Goal: Transaction & Acquisition: Book appointment/travel/reservation

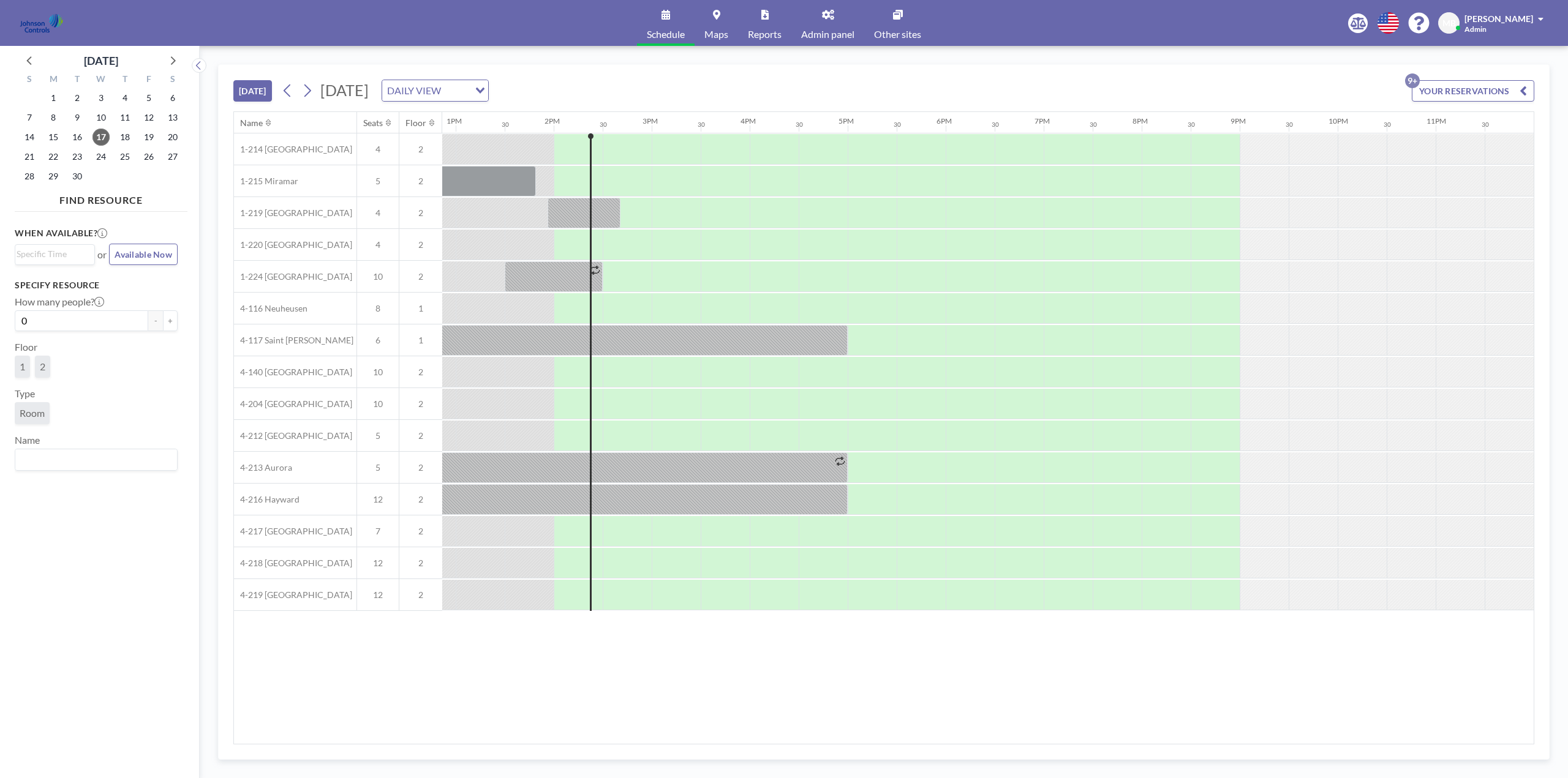
scroll to position [0, 1262]
click at [890, 30] on span "Other sites" at bounding box center [898, 34] width 47 height 10
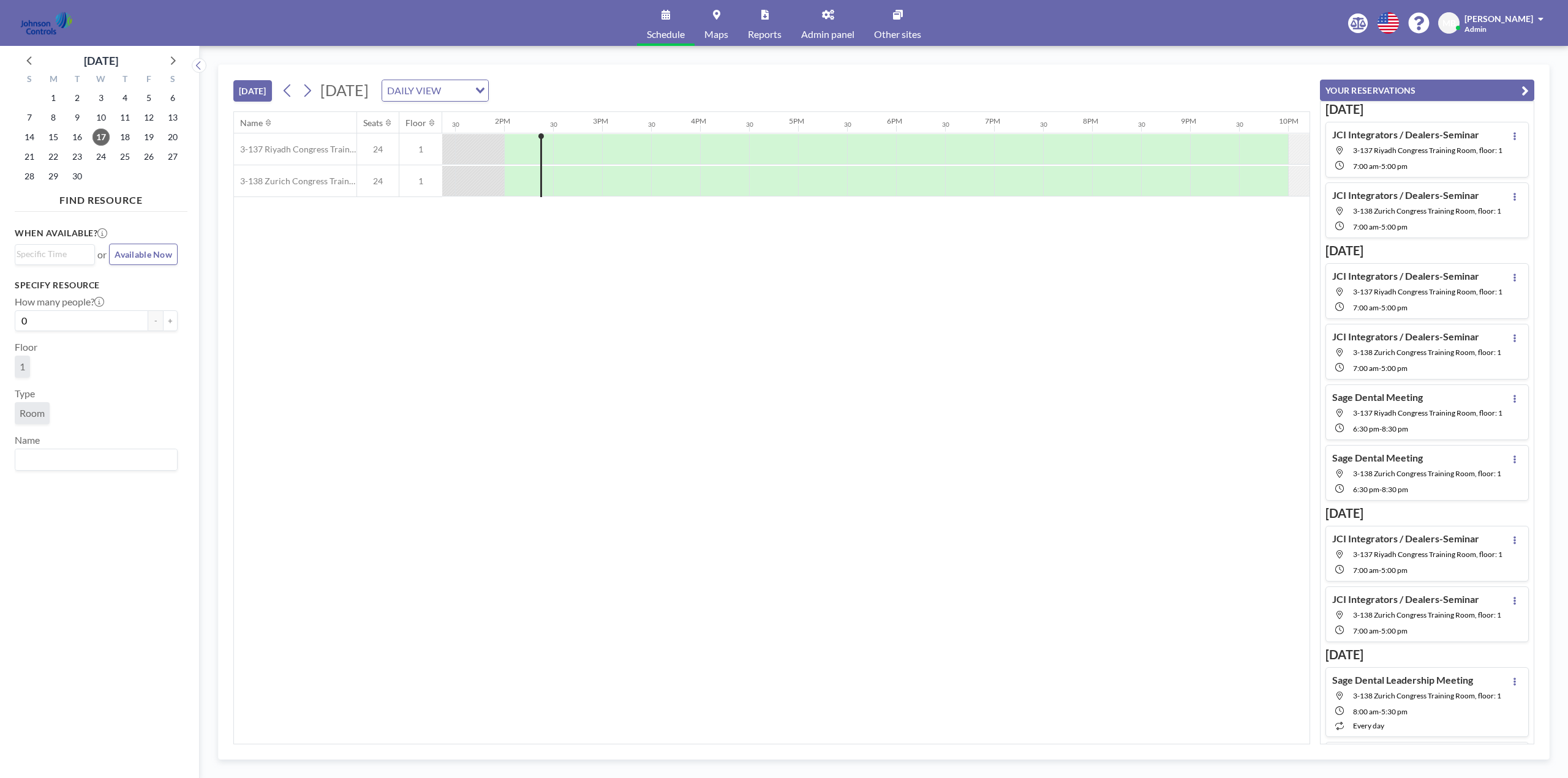
scroll to position [0, 1323]
click at [310, 91] on icon at bounding box center [307, 90] width 11 height 18
click at [312, 89] on icon at bounding box center [307, 90] width 11 height 18
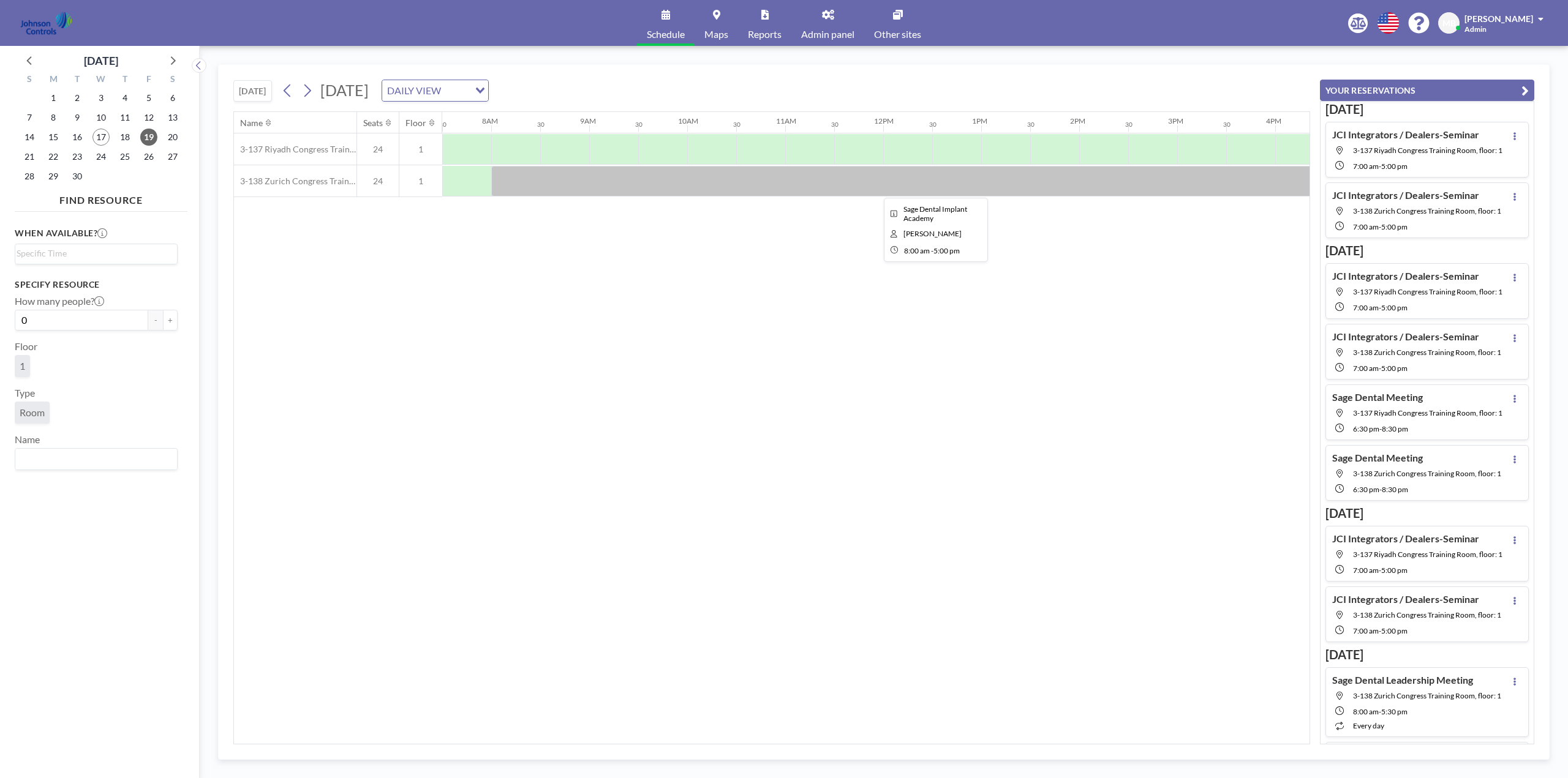
click at [614, 178] on div at bounding box center [933, 180] width 882 height 30
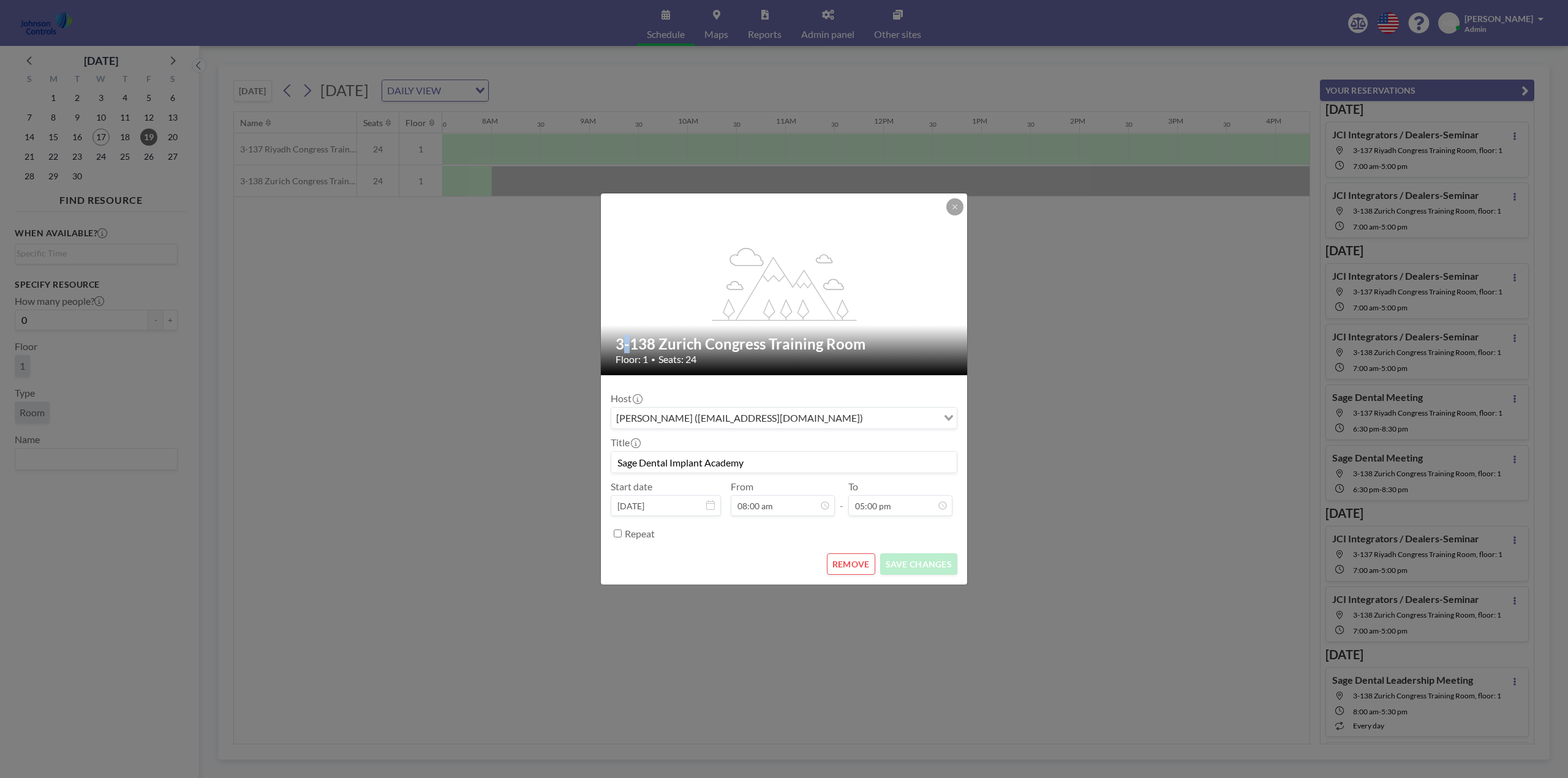
click at [614, 178] on div "flex-grow: 1.2; 3-138 Zurich Congress Training Room Floor: 1 • Seats: 24 Host […" at bounding box center [784, 389] width 1568 height 778
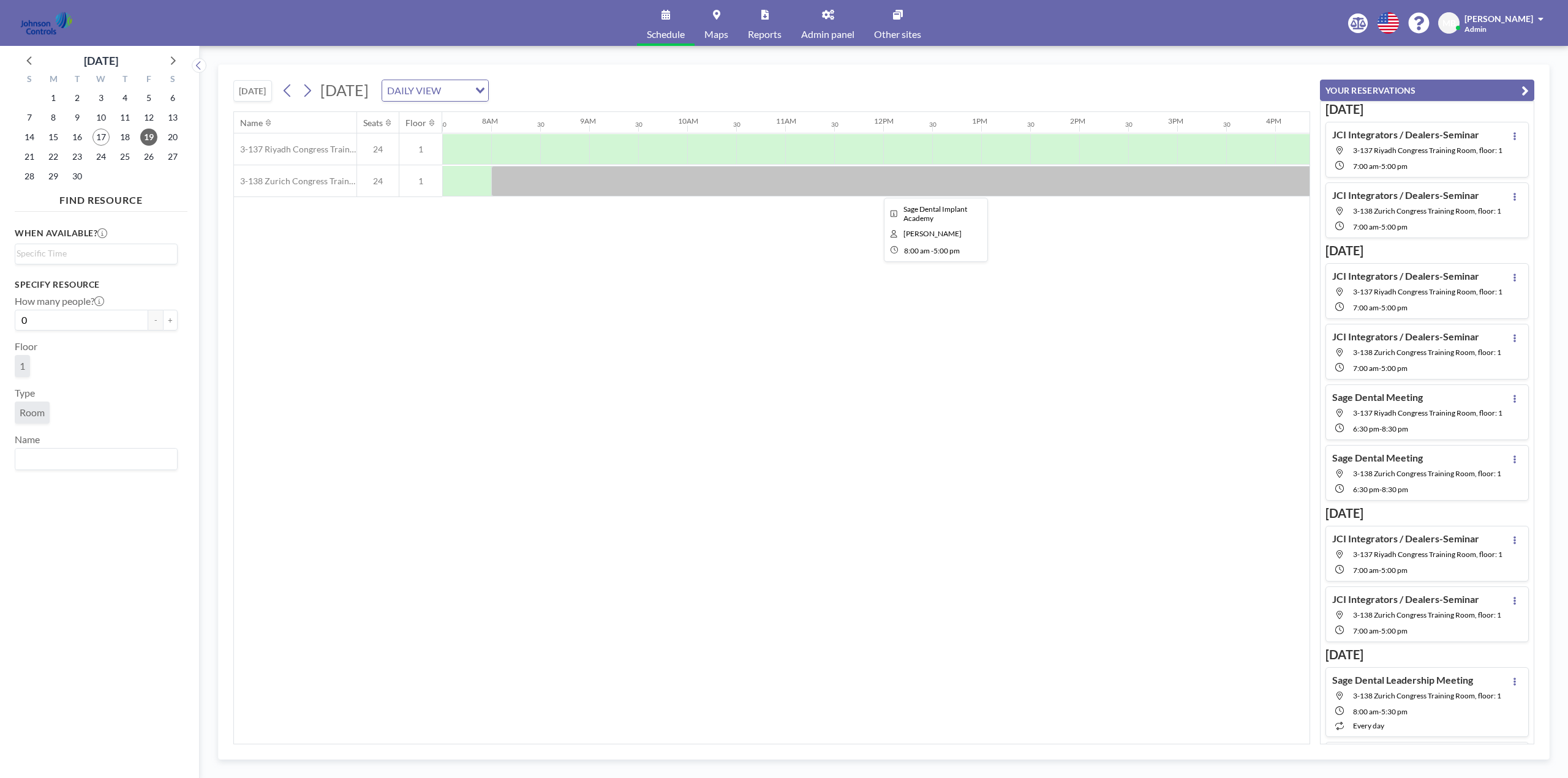
click at [614, 178] on div at bounding box center [933, 180] width 882 height 30
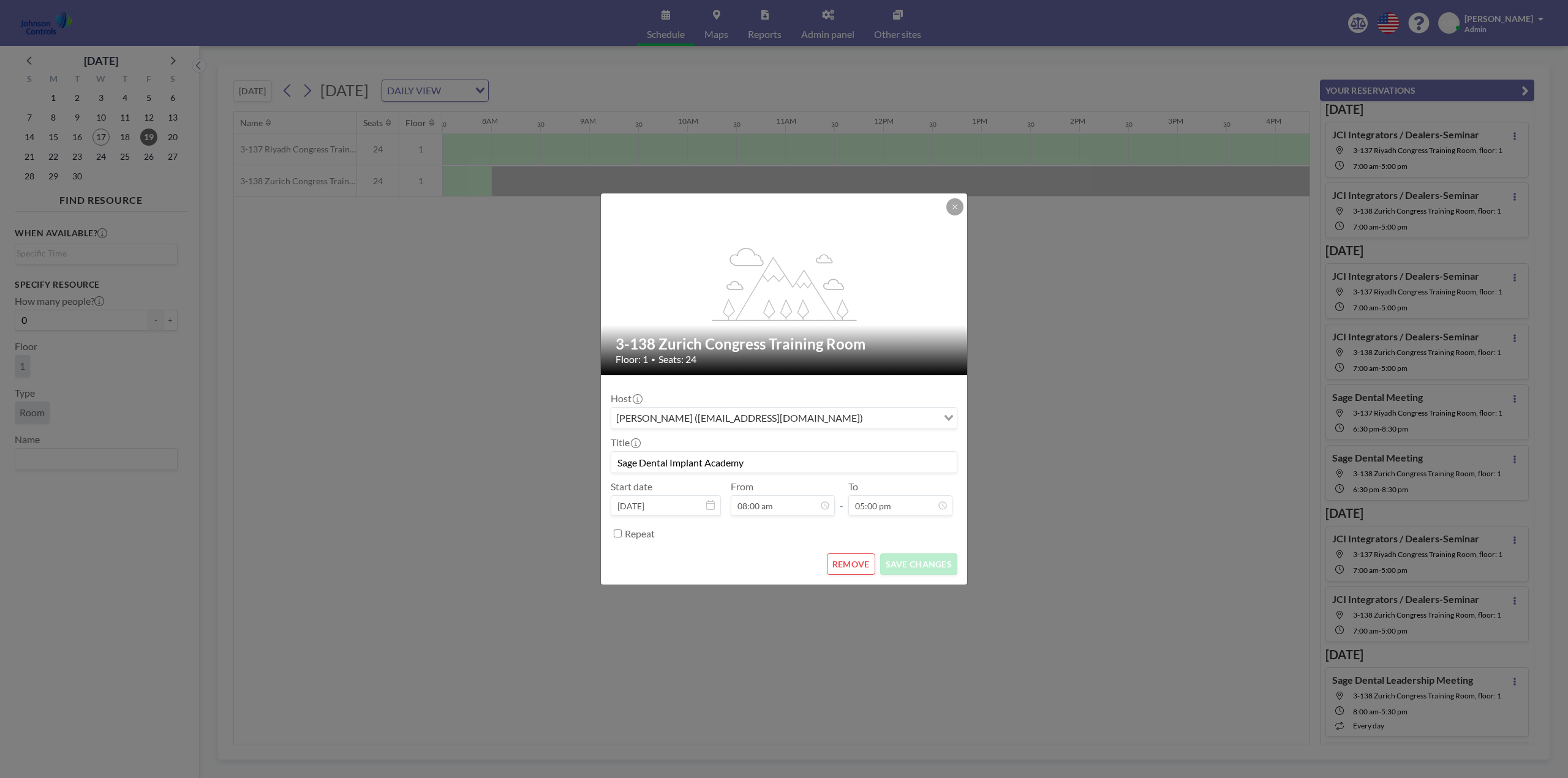
drag, startPoint x: 758, startPoint y: 462, endPoint x: 591, endPoint y: 461, distance: 167.0
click at [591, 461] on div "flex-grow: 1.2; 3-138 Zurich Congress Training Room Floor: 1 • Seats: 24 Host […" at bounding box center [784, 389] width 1568 height 778
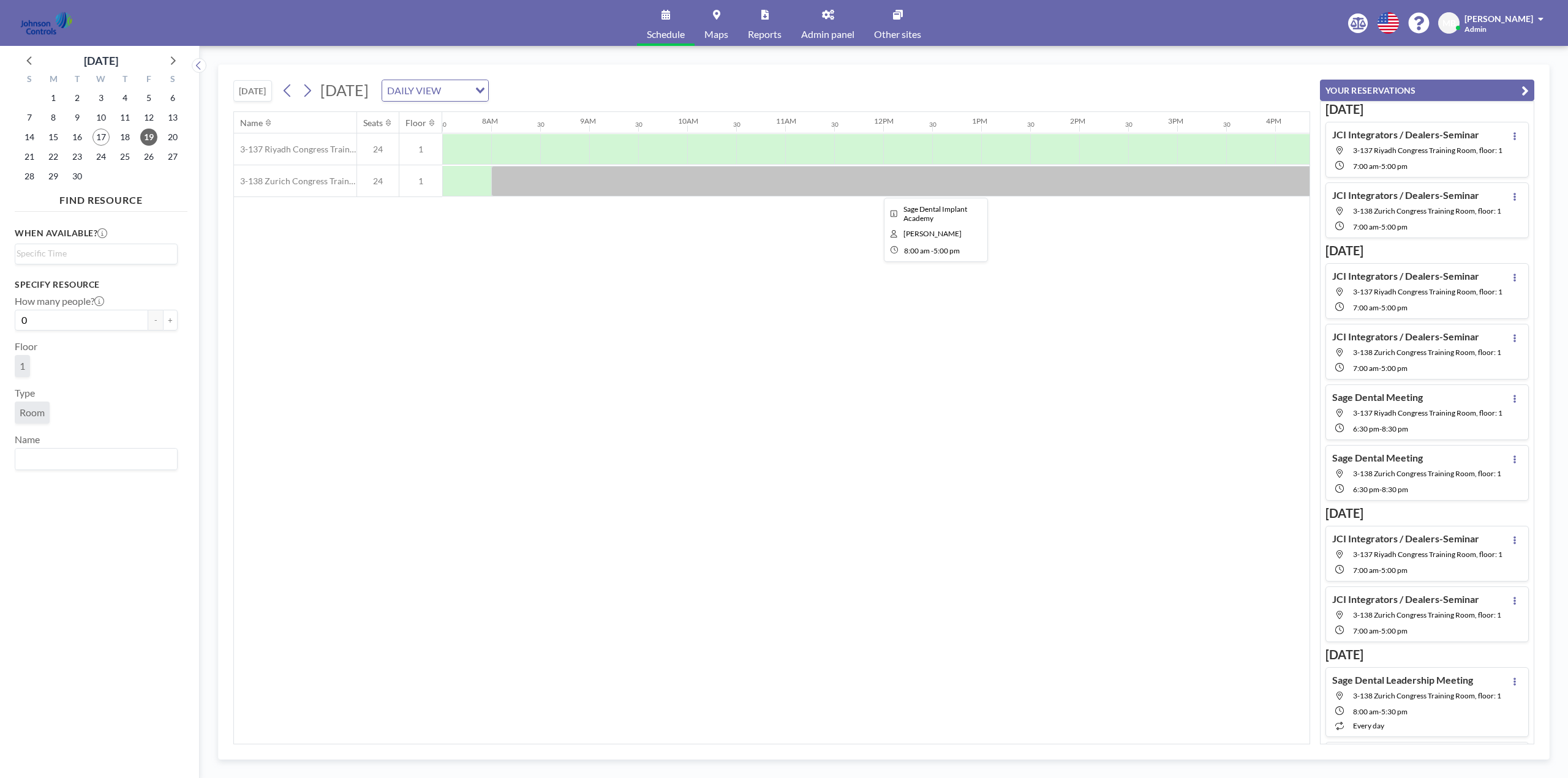
click at [748, 177] on div at bounding box center [933, 180] width 882 height 30
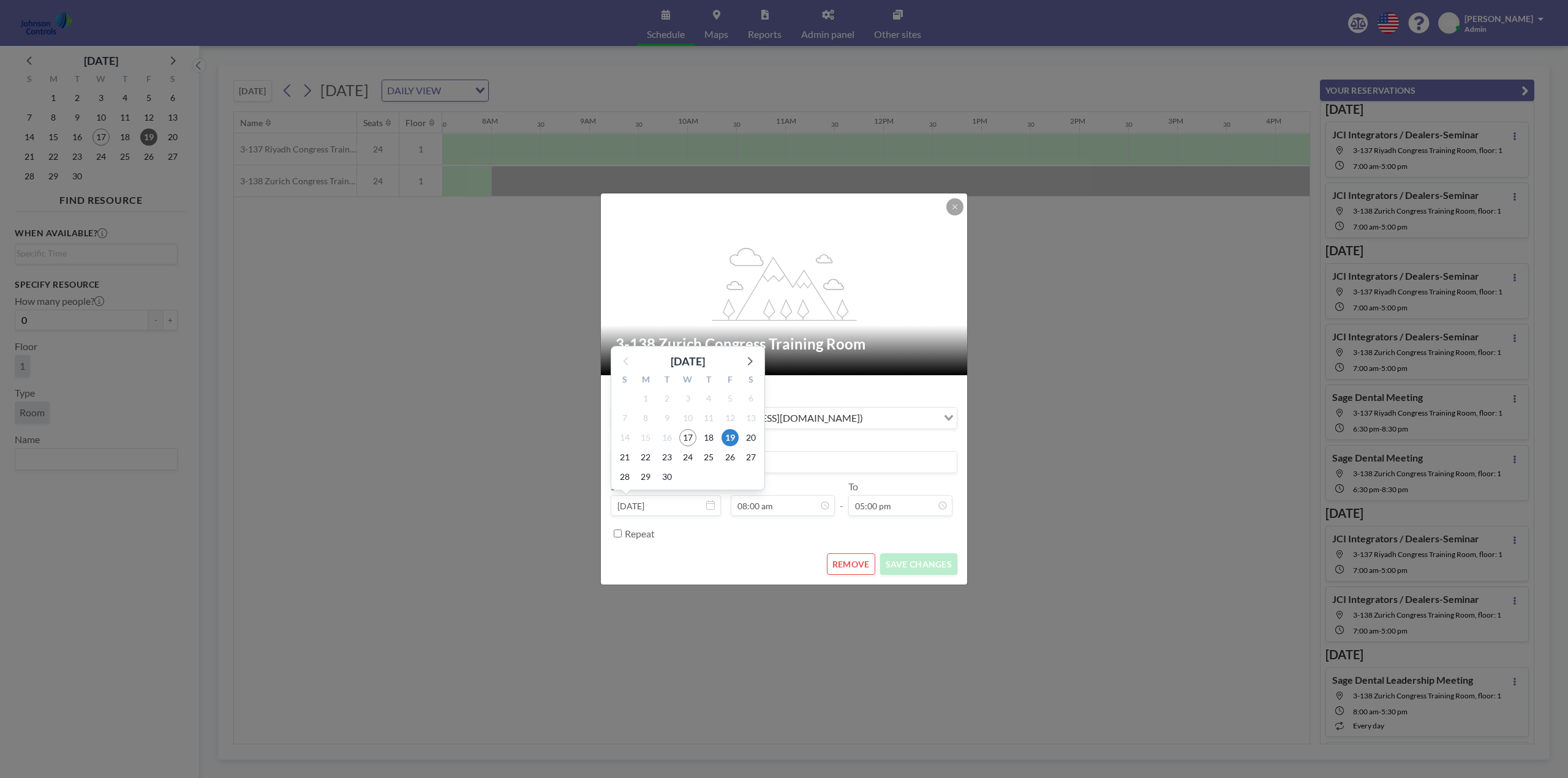
scroll to position [44, 0]
drag, startPoint x: 746, startPoint y: 460, endPoint x: 618, endPoint y: 458, distance: 128.0
click at [618, 458] on input "Sage Dental Implant Academy" at bounding box center [784, 463] width 345 height 21
click at [618, 534] on input "Repeat" at bounding box center [617, 533] width 8 height 8
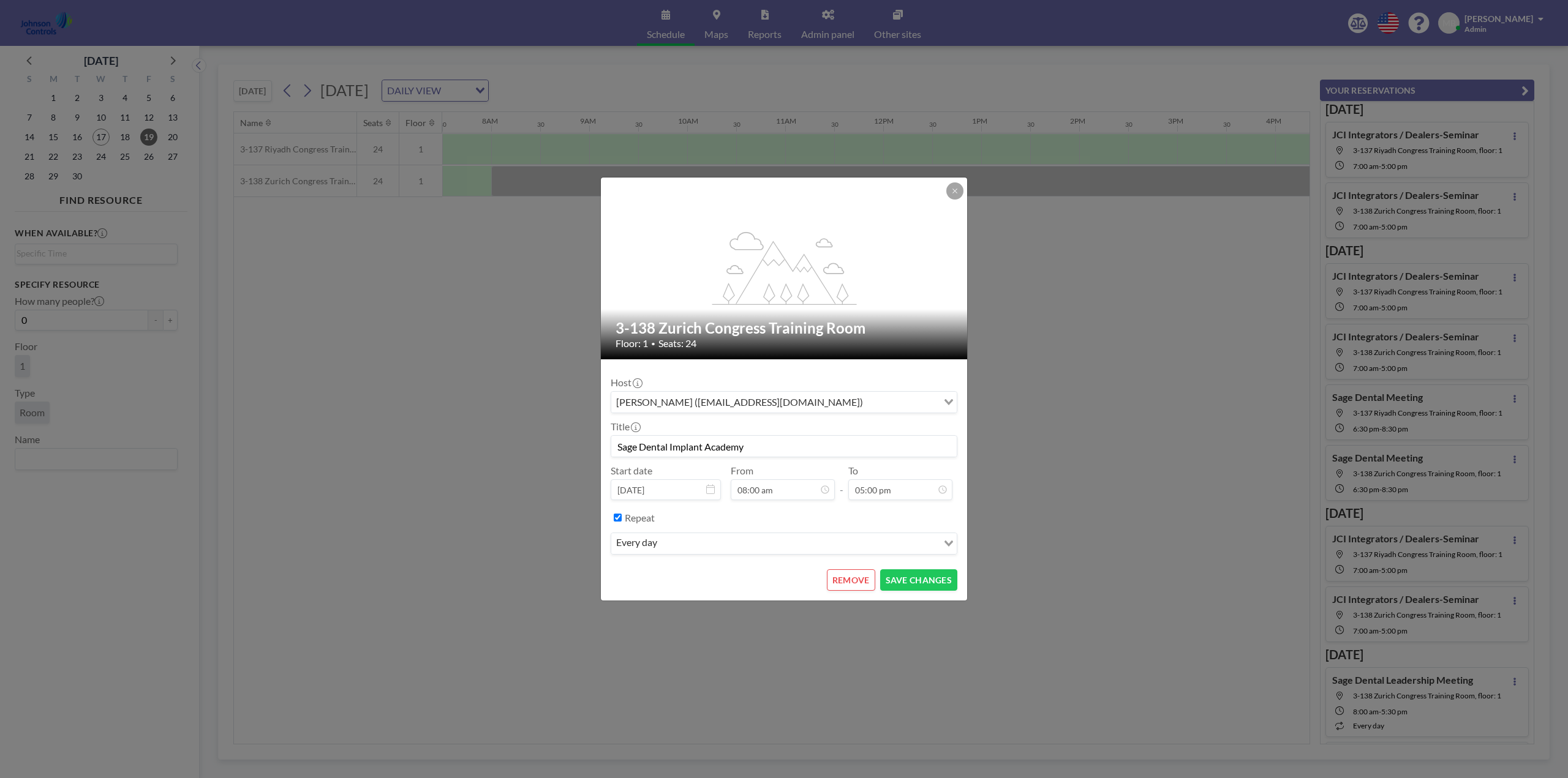
click at [615, 518] on input "Repeat" at bounding box center [617, 518] width 8 height 8
checkbox input "false"
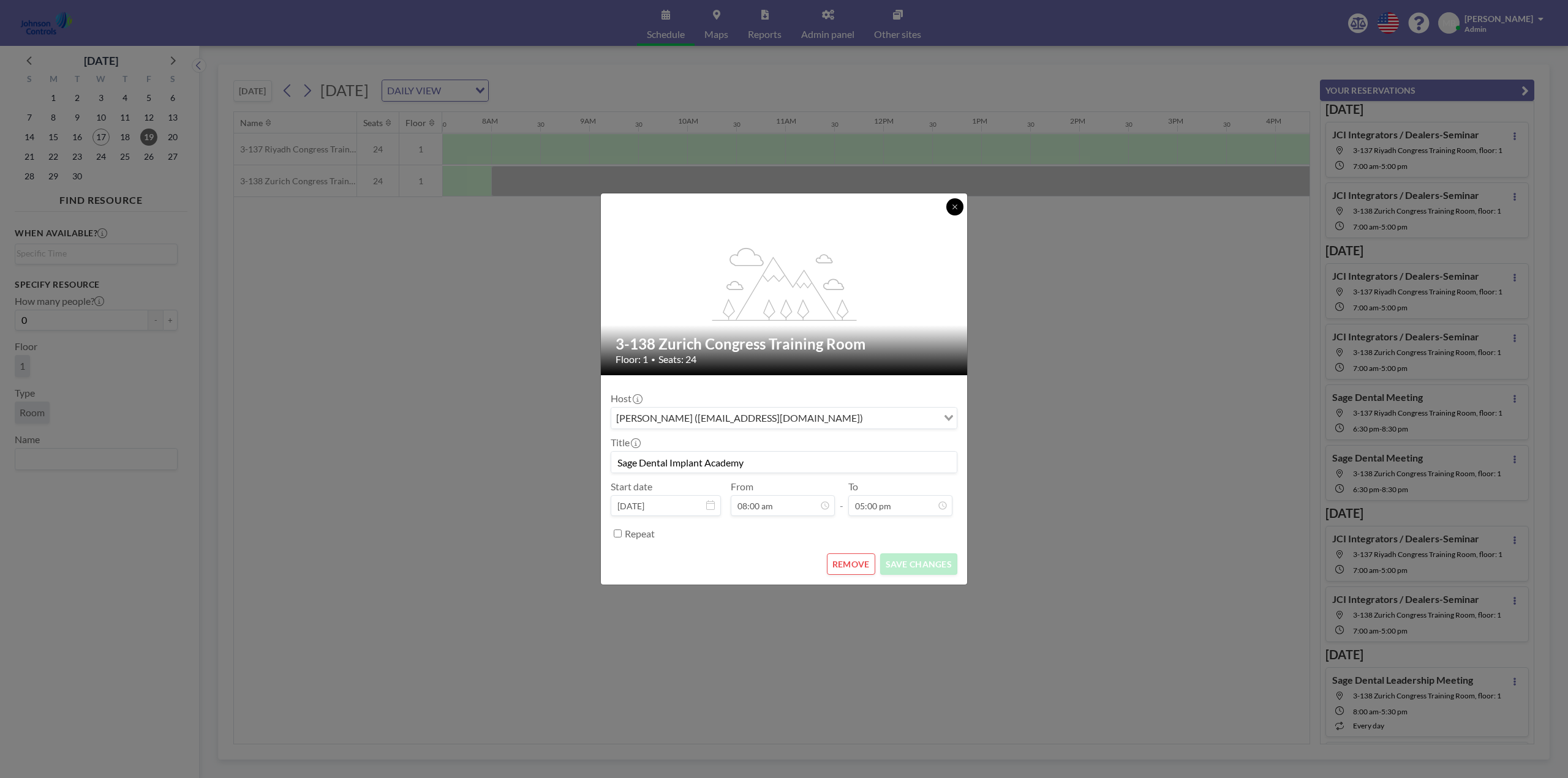
click at [956, 206] on icon at bounding box center [954, 206] width 4 height 4
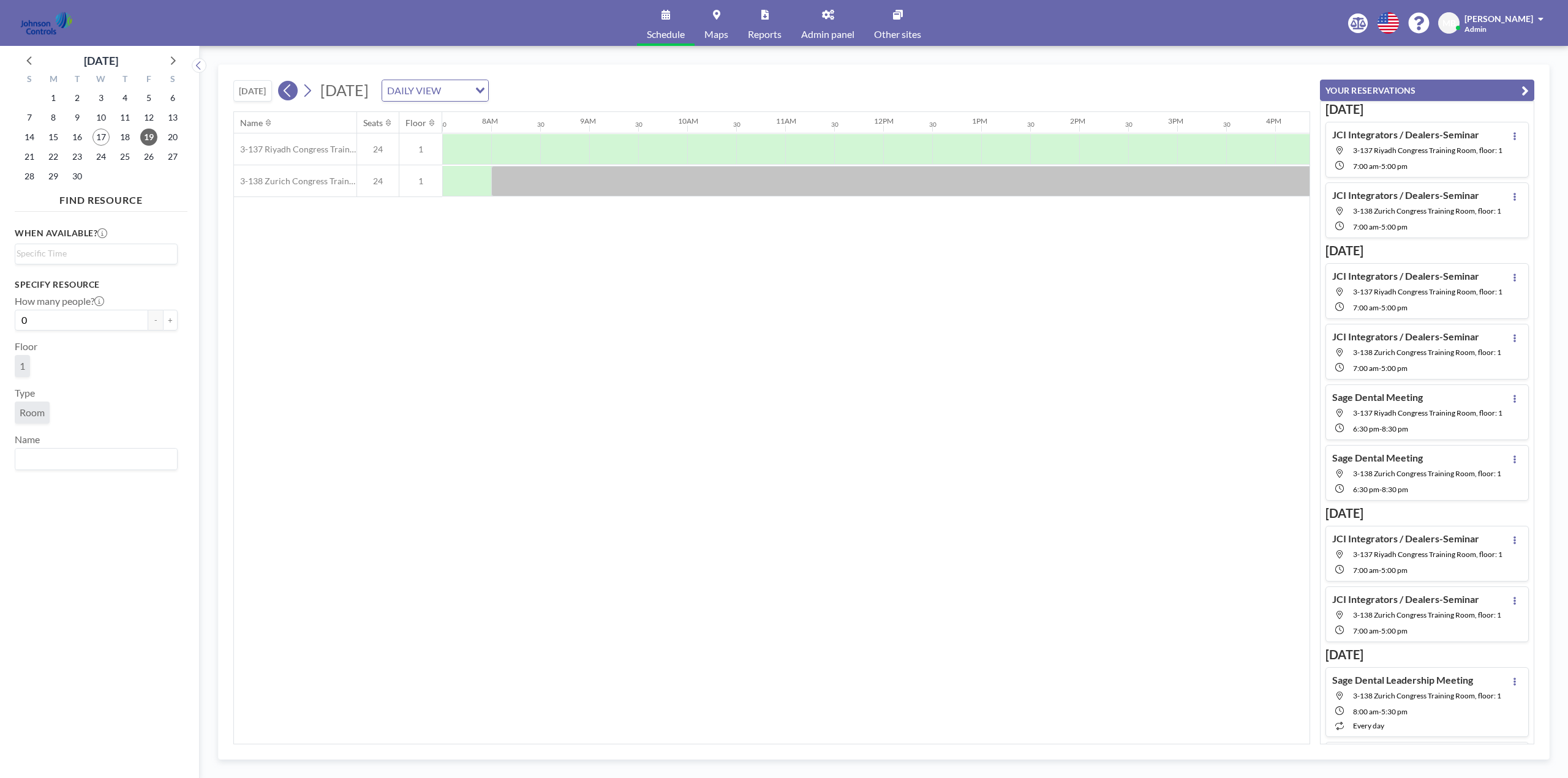
click at [289, 90] on icon at bounding box center [287, 90] width 11 height 18
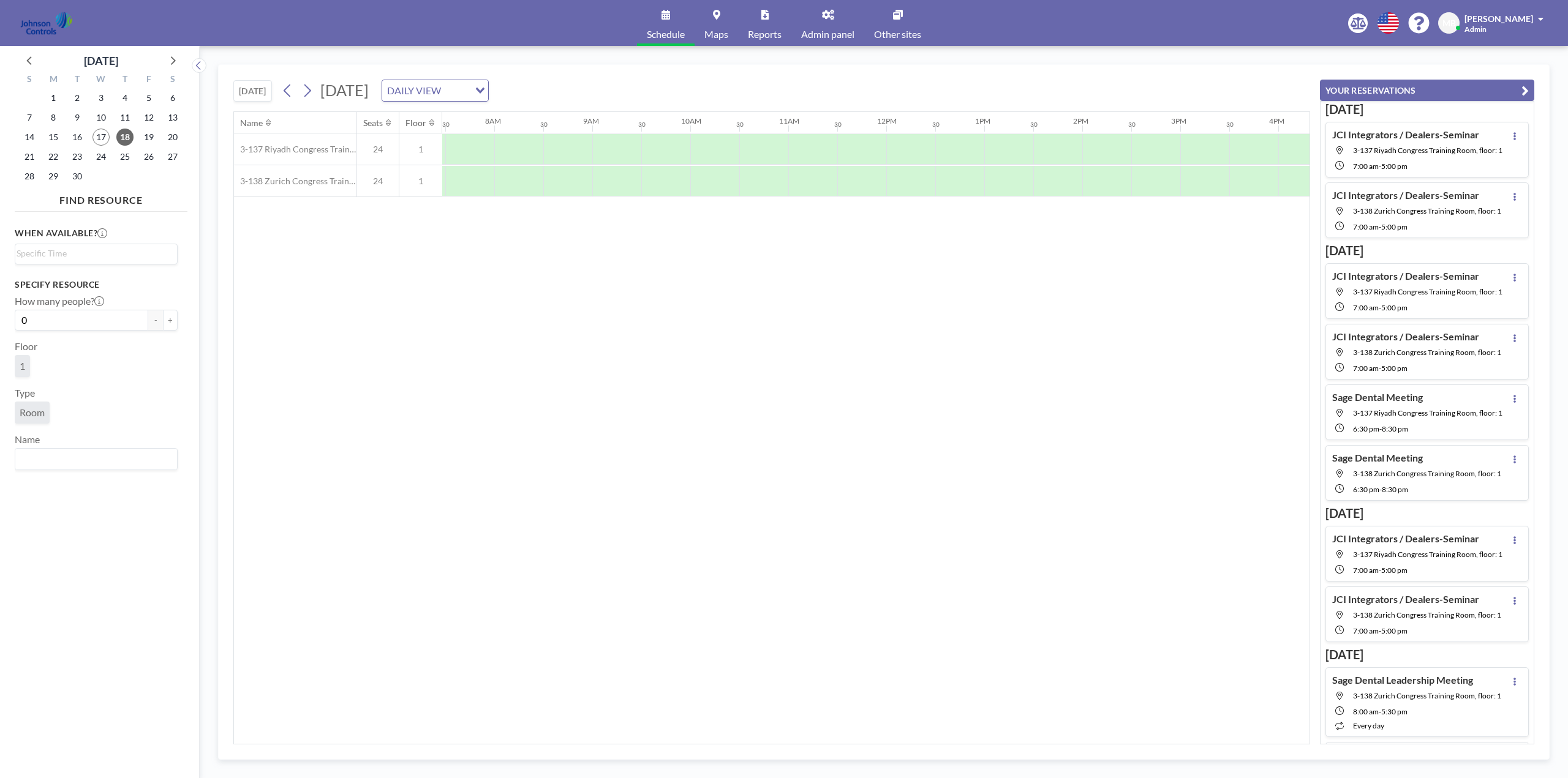
scroll to position [0, 736]
click at [495, 185] on div at bounding box center [516, 180] width 49 height 30
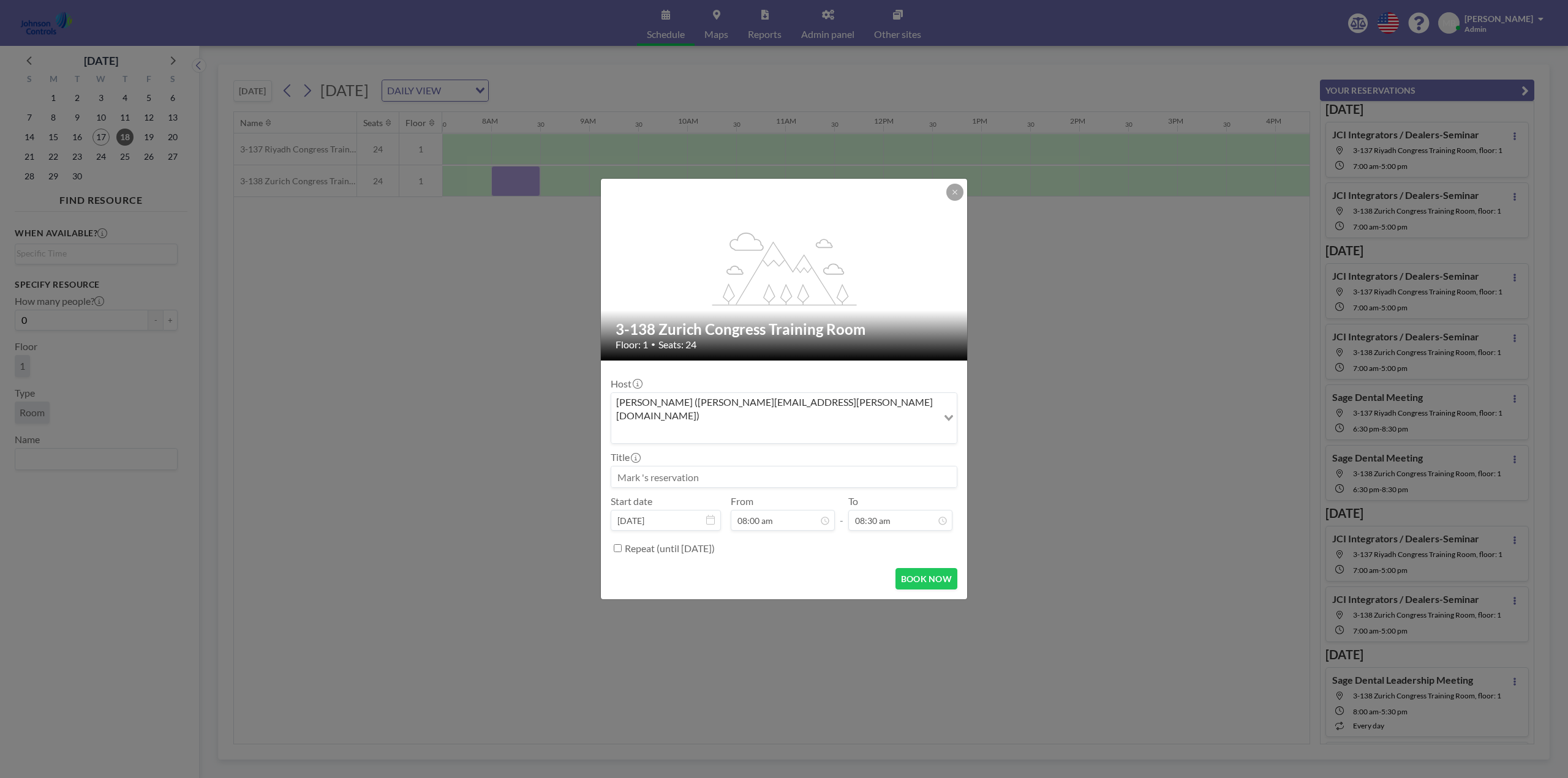
click at [669, 468] on input at bounding box center [784, 477] width 345 height 21
paste input "Sage Dental Implant Academy"
type input "Sage Dental Implant Academy"
click at [870, 458] on div "05:30 pm" at bounding box center [886, 469] width 143 height 22
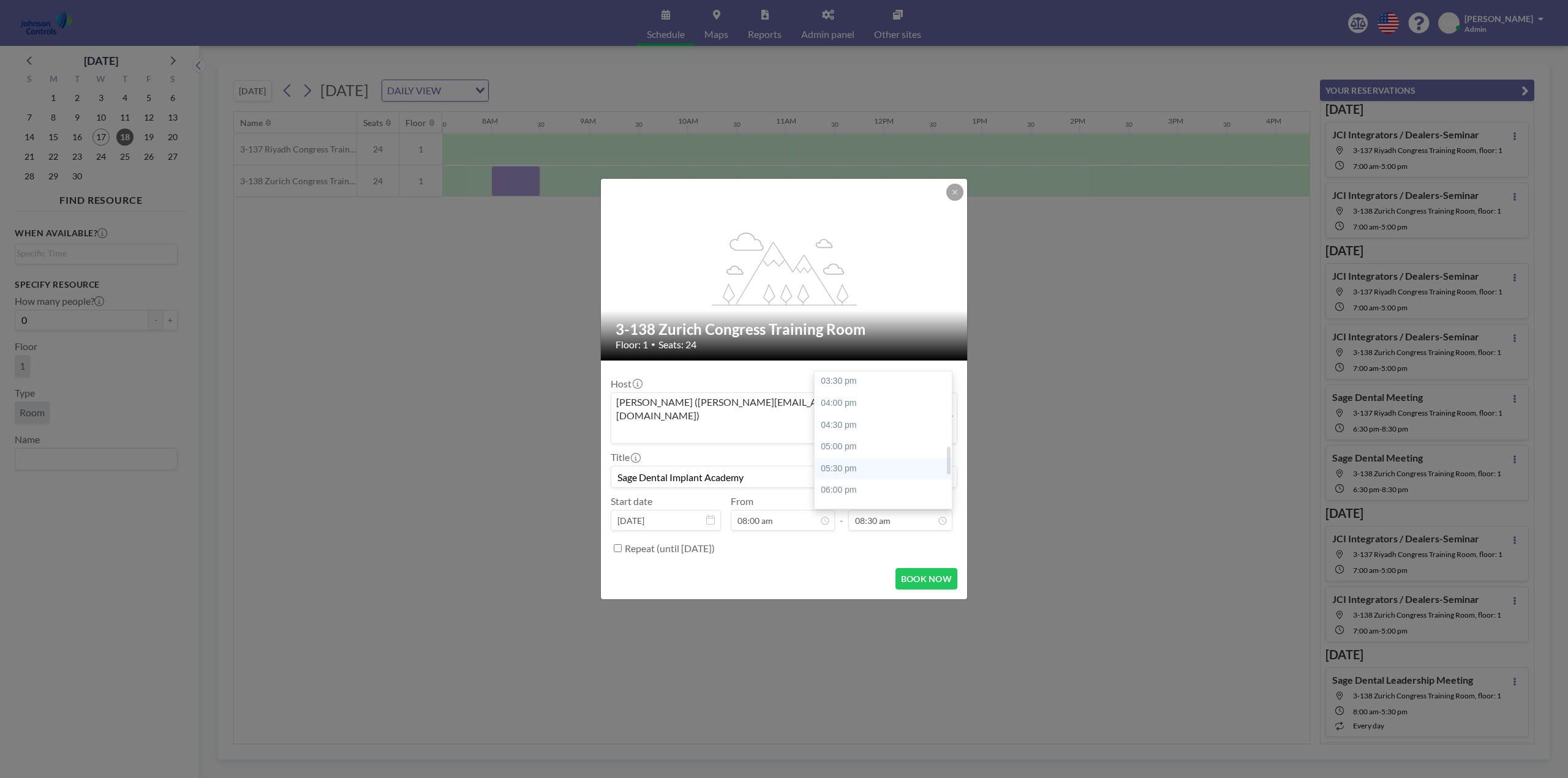
type input "05:30 pm"
click at [929, 568] on button "BOOK NOW" at bounding box center [927, 578] width 62 height 22
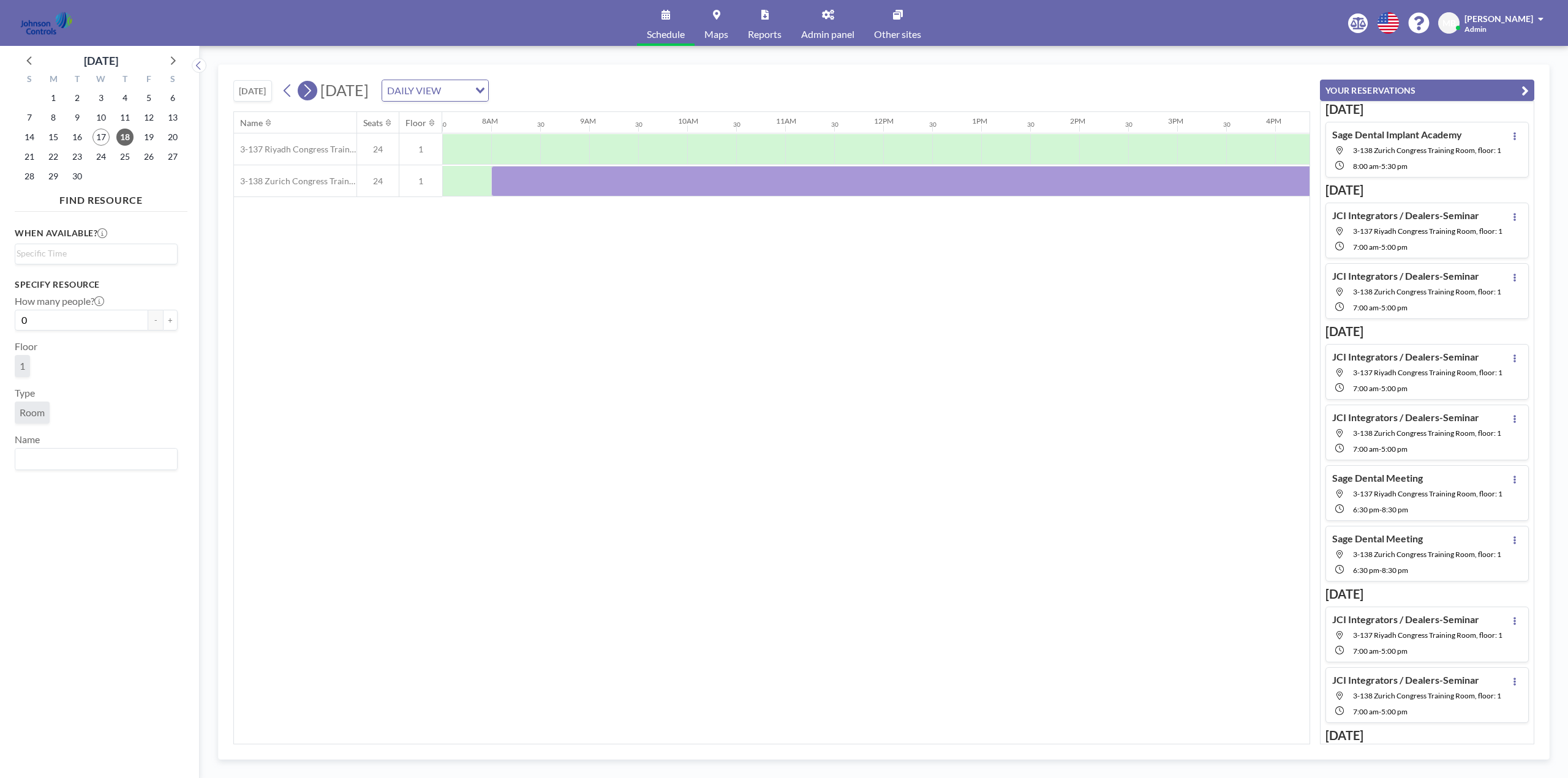
click at [313, 88] on icon at bounding box center [307, 90] width 11 height 18
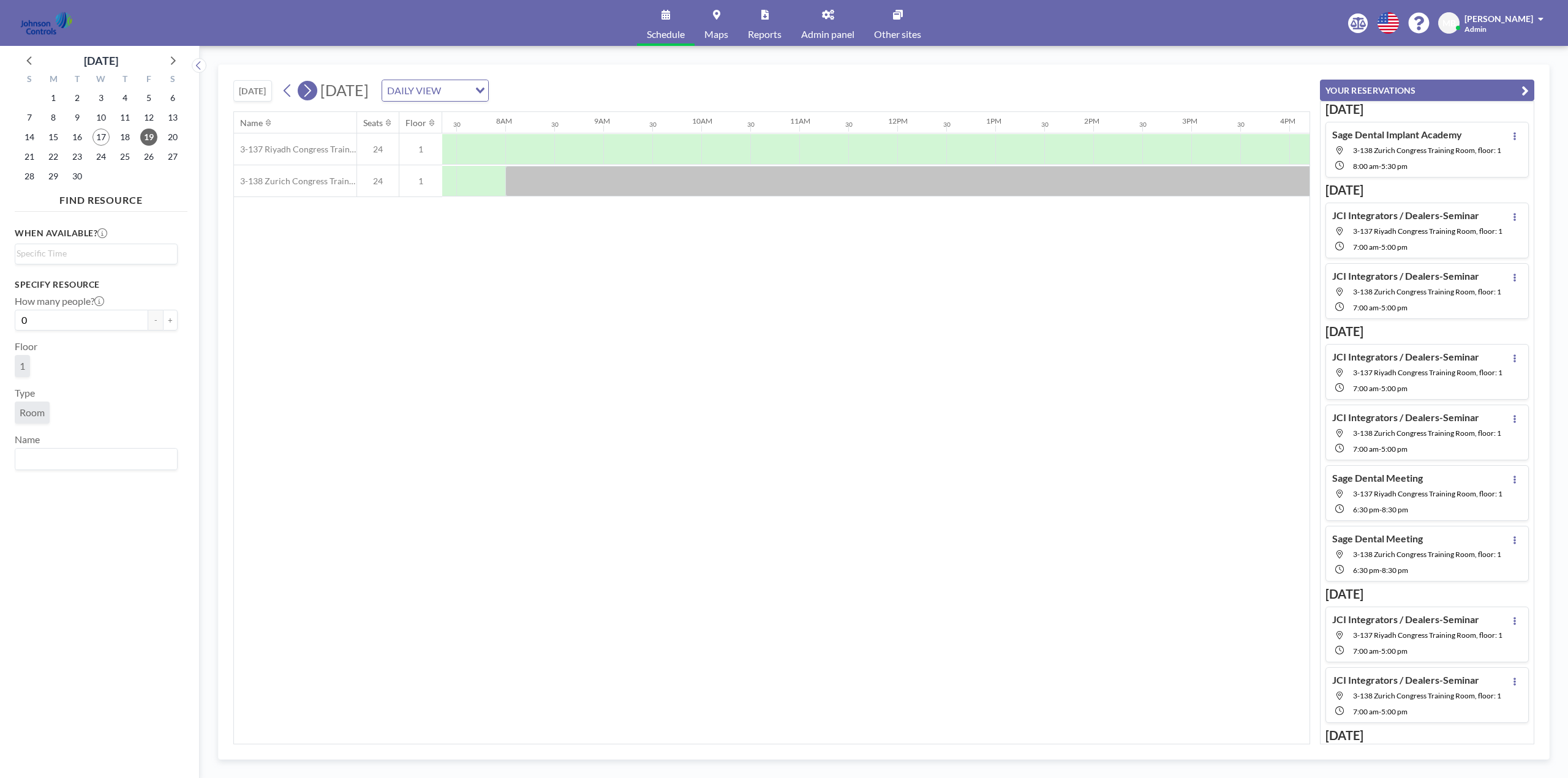
scroll to position [0, 736]
click at [313, 88] on icon at bounding box center [307, 90] width 11 height 18
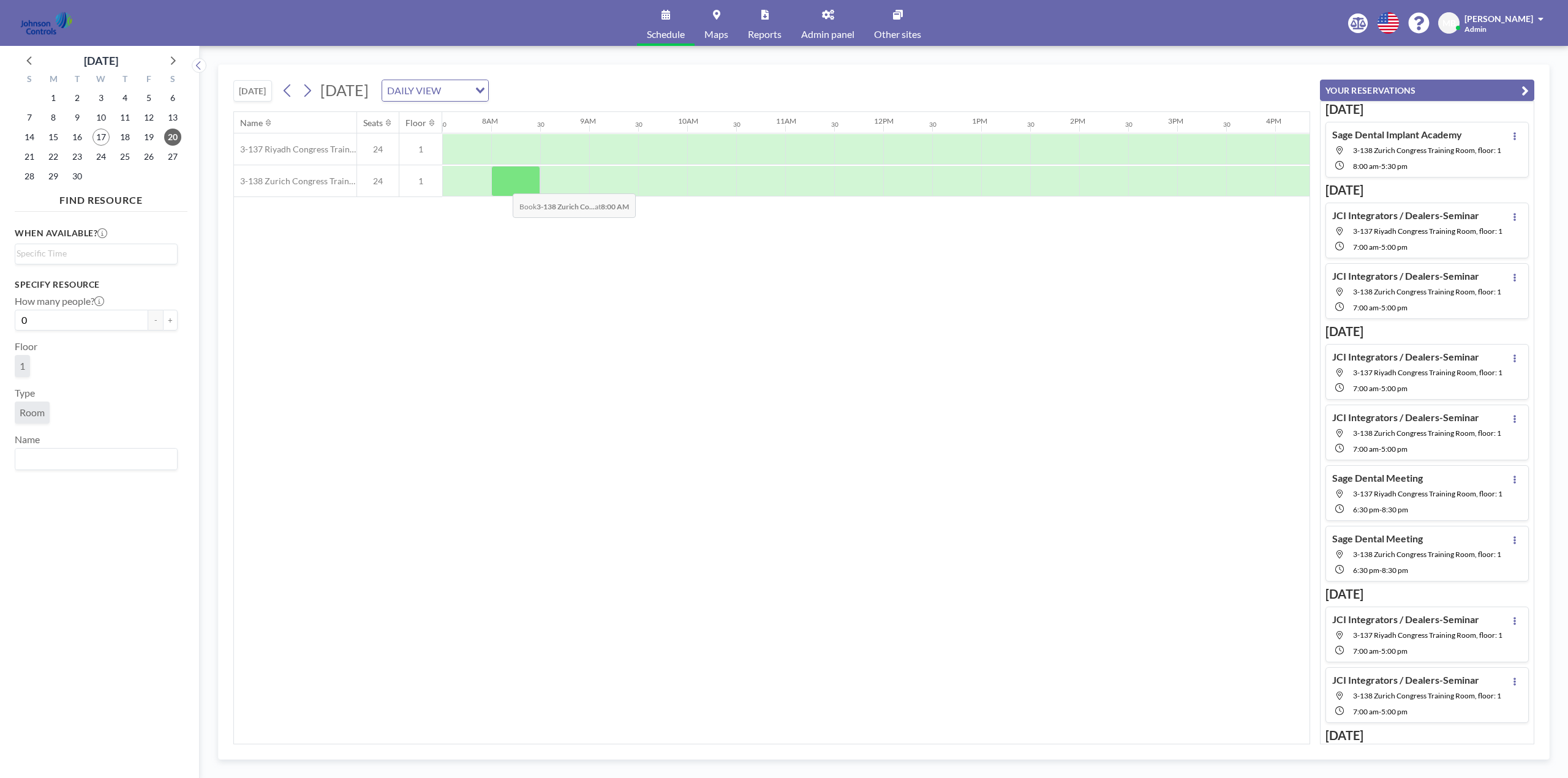
click at [503, 185] on div at bounding box center [516, 180] width 49 height 30
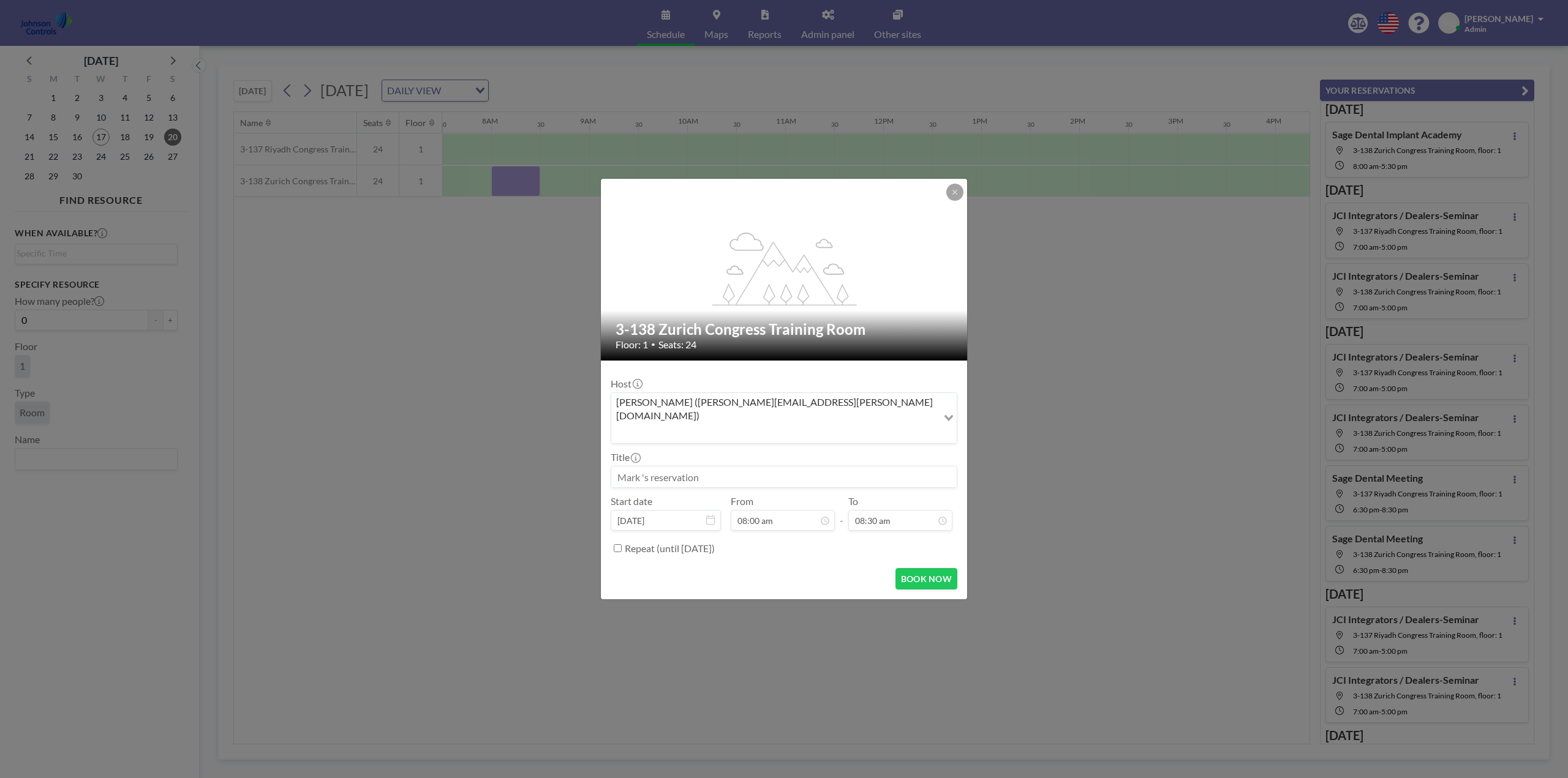
click at [635, 467] on input at bounding box center [784, 477] width 345 height 21
paste input "Sage Dental Implant Academy"
type input "Sage Dental Implant Academy"
click at [851, 396] on div "05:30 pm" at bounding box center [886, 407] width 143 height 22
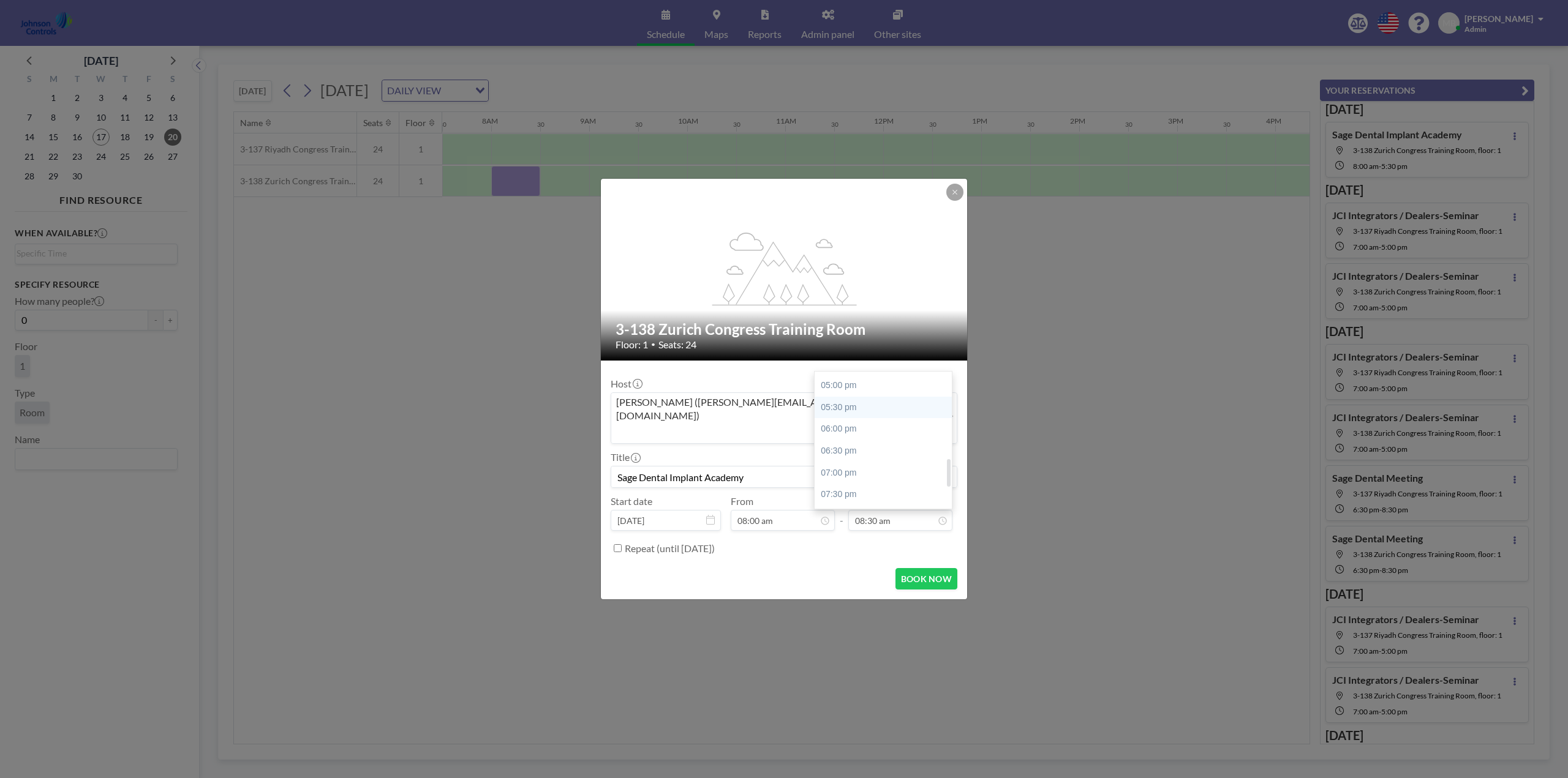
type input "05:30 pm"
click at [920, 568] on button "BOOK NOW" at bounding box center [927, 578] width 62 height 22
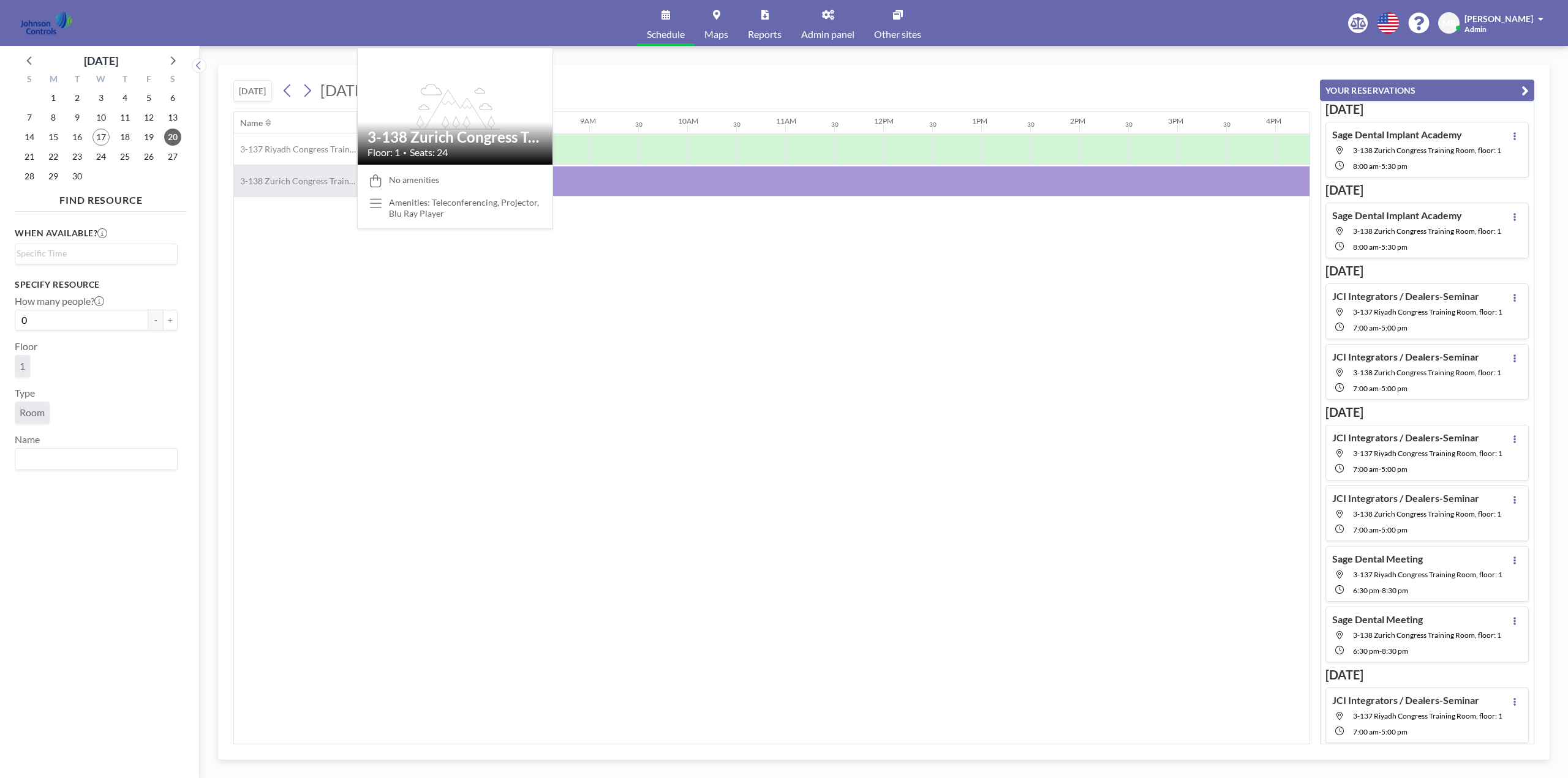
click at [300, 184] on span "3-138 Zurich Congress Training Room" at bounding box center [295, 181] width 123 height 11
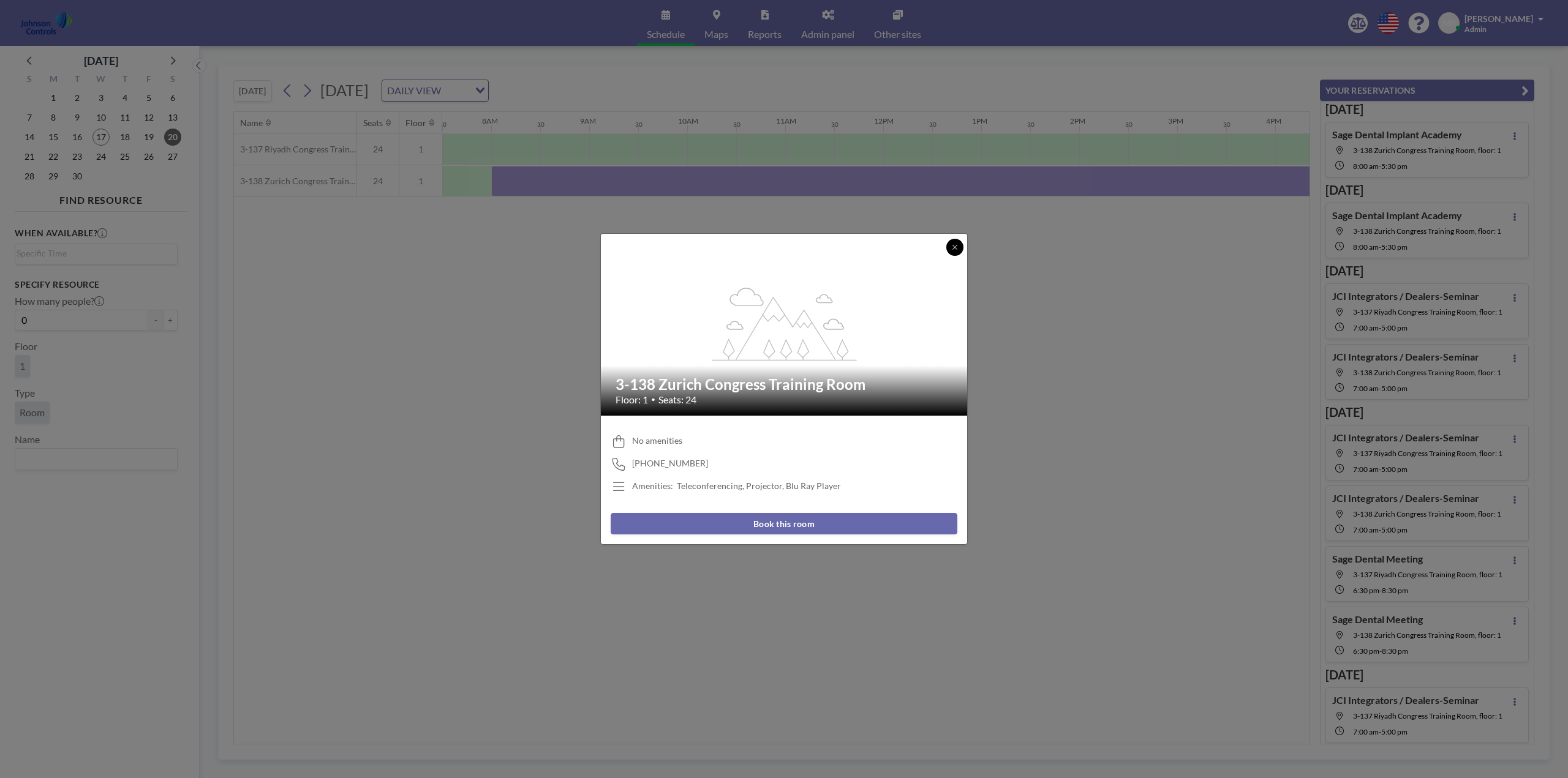
click at [958, 241] on button at bounding box center [955, 247] width 17 height 17
